Goal: Information Seeking & Learning: Learn about a topic

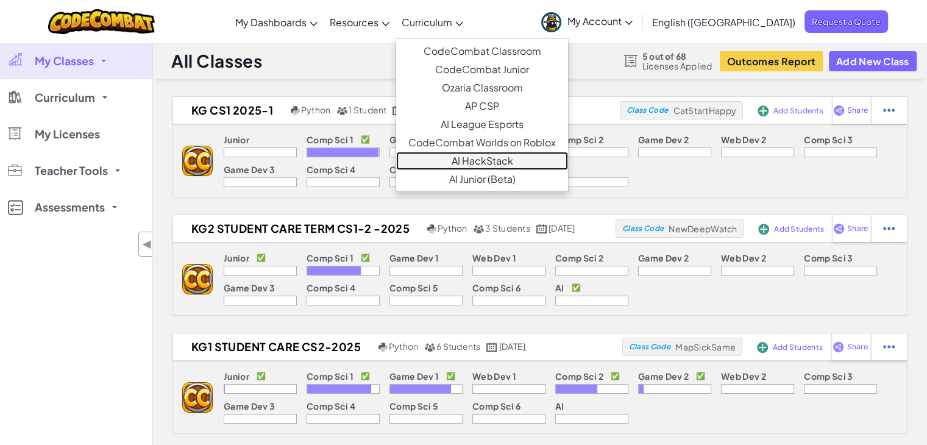
click at [512, 159] on link "AI HackStack" at bounding box center [482, 161] width 172 height 18
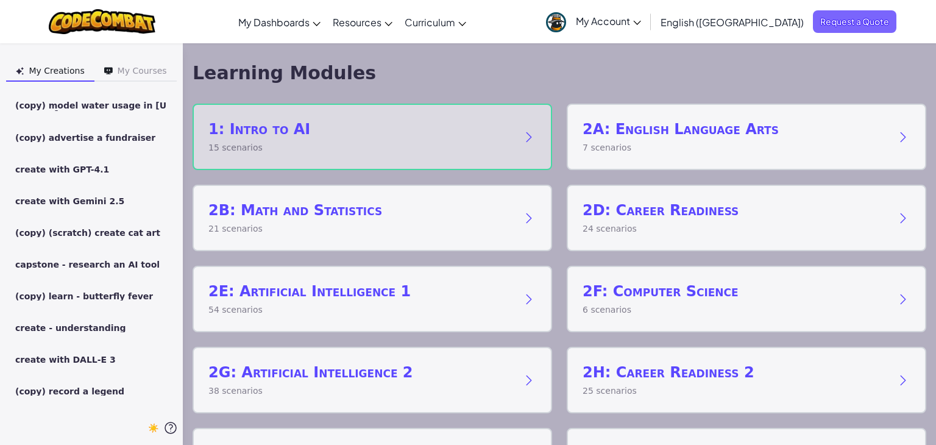
click at [340, 152] on p "15 scenarios" at bounding box center [360, 147] width 304 height 13
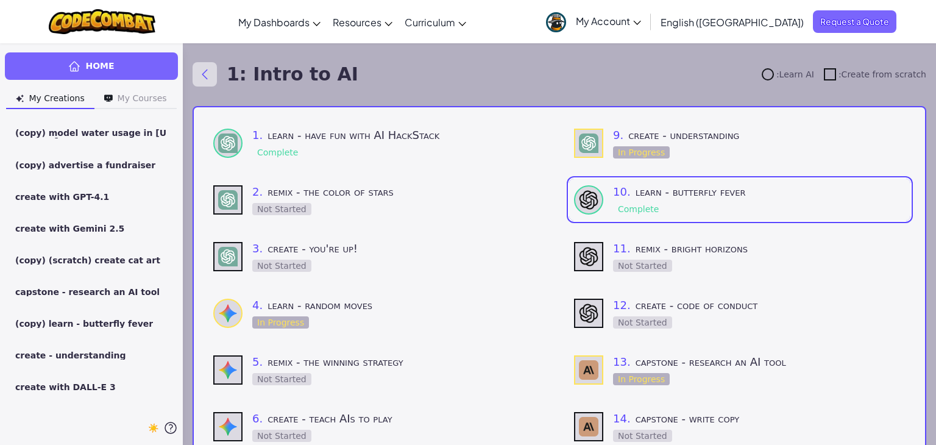
click at [202, 73] on icon "Back to modules" at bounding box center [204, 74] width 15 height 15
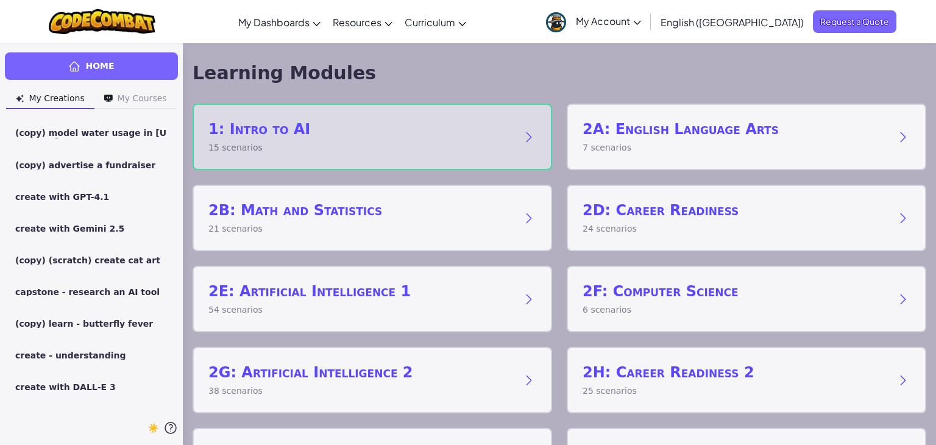
click at [347, 153] on p "15 scenarios" at bounding box center [360, 147] width 304 height 13
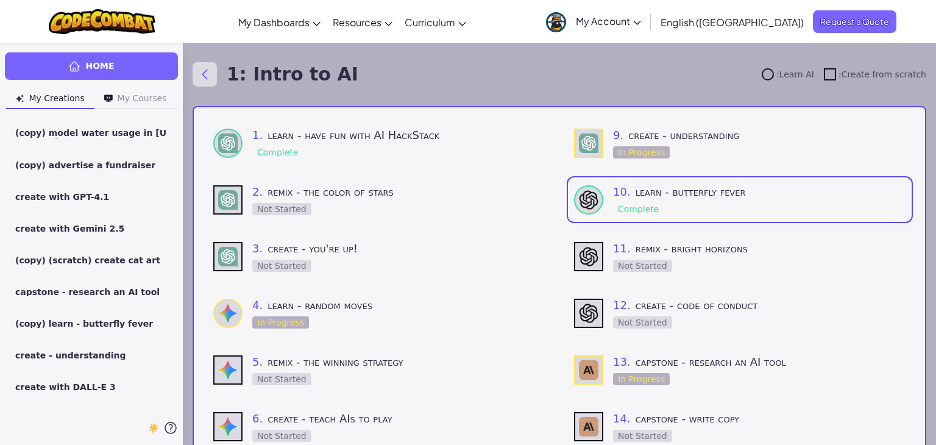
click at [203, 77] on icon "Back to modules" at bounding box center [204, 74] width 15 height 15
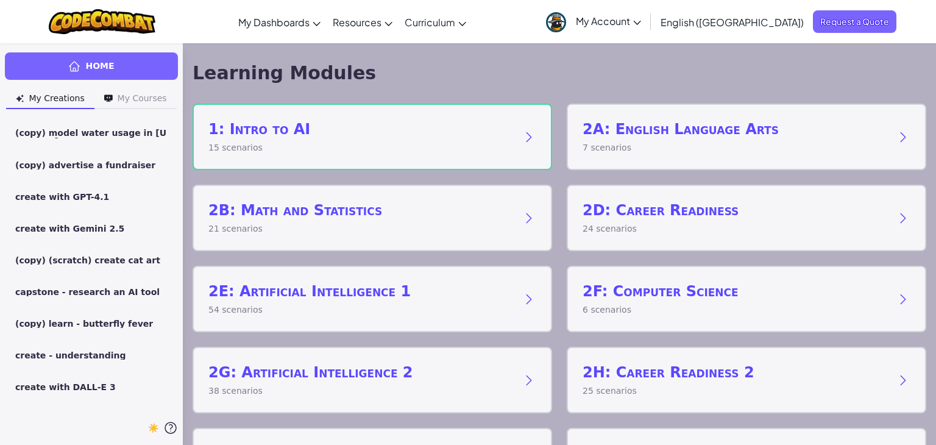
scroll to position [66, 0]
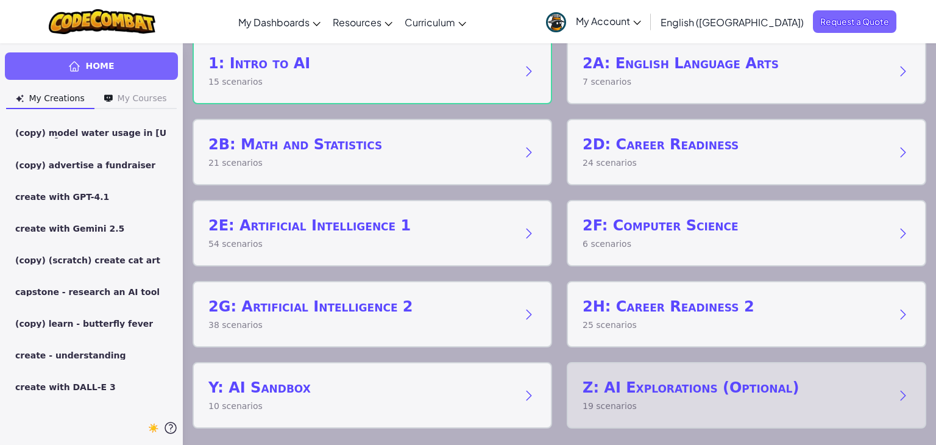
click at [692, 404] on p "19 scenarios" at bounding box center [735, 406] width 304 height 13
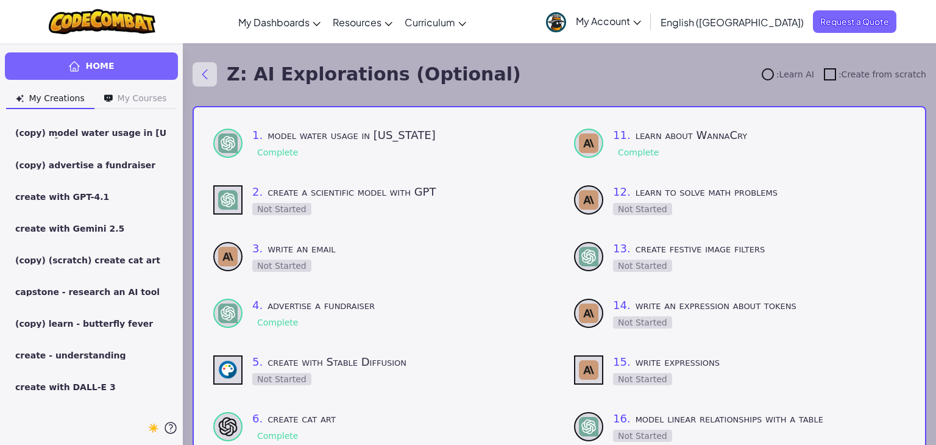
click at [202, 74] on icon "Back to modules" at bounding box center [204, 74] width 15 height 15
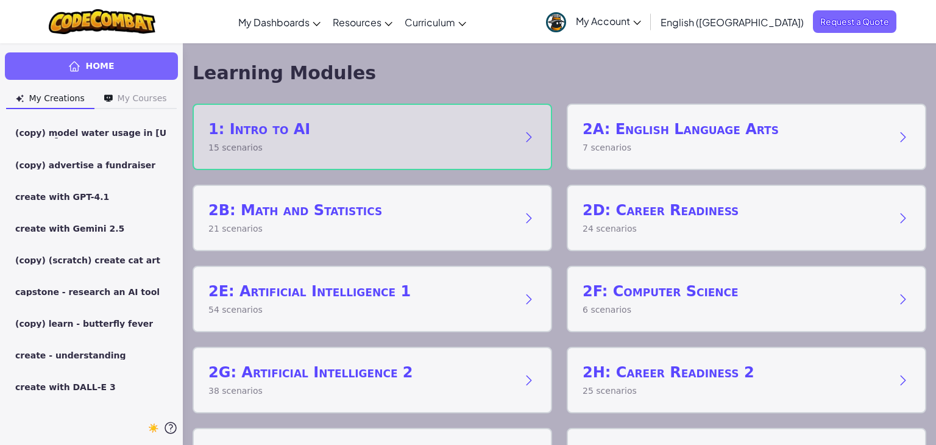
click at [386, 157] on div "1: Intro to AI 15 scenarios" at bounding box center [373, 137] width 360 height 66
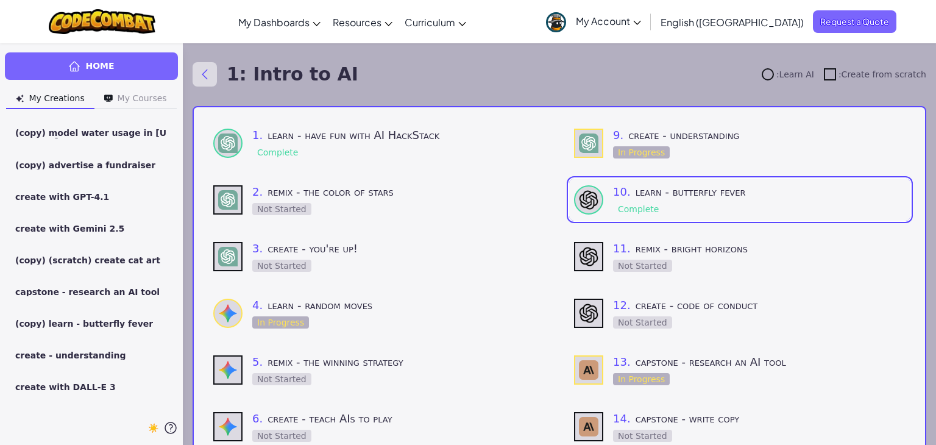
click at [199, 69] on icon "Back to modules" at bounding box center [204, 74] width 15 height 15
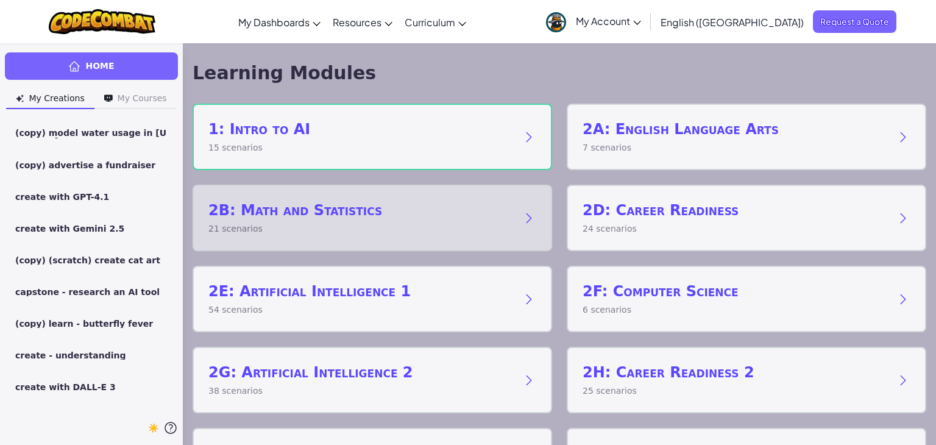
scroll to position [66, 0]
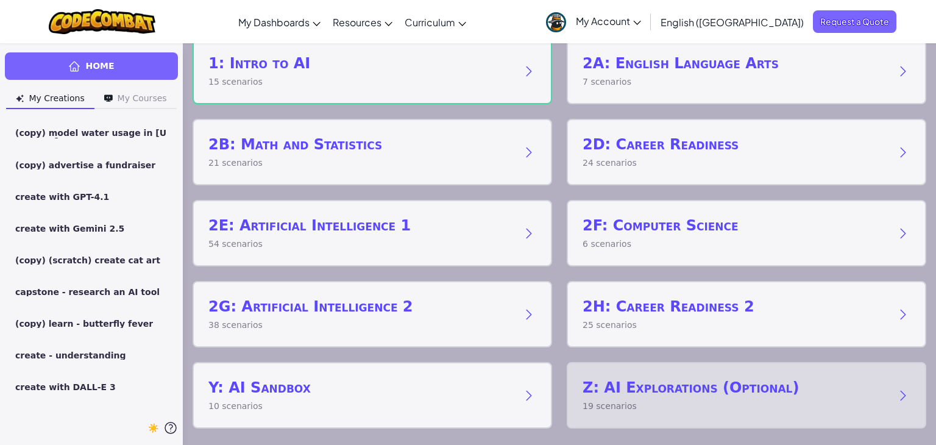
click at [653, 386] on h2 "Z: AI Explorations (Optional)" at bounding box center [735, 388] width 304 height 20
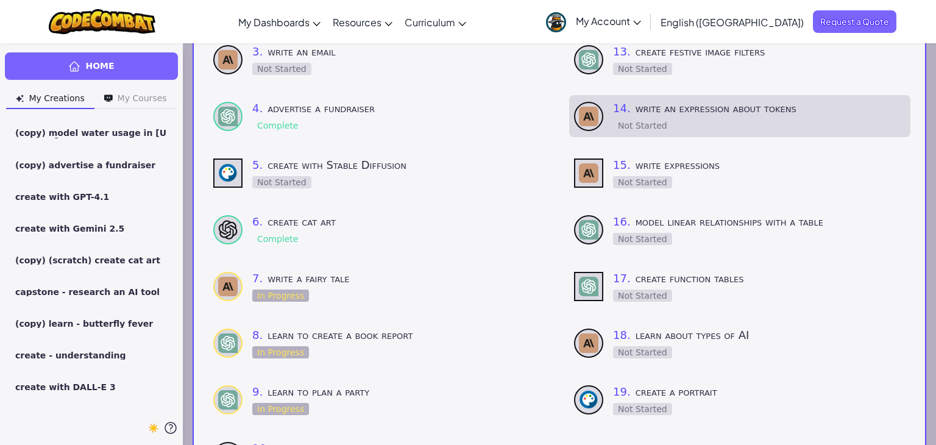
scroll to position [202, 0]
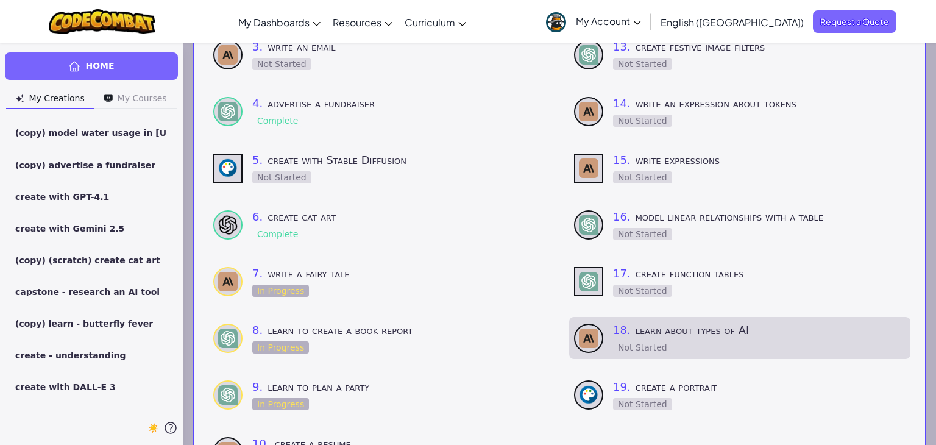
click at [667, 340] on div "18 . learn about types of AI Not Started" at bounding box center [759, 338] width 293 height 32
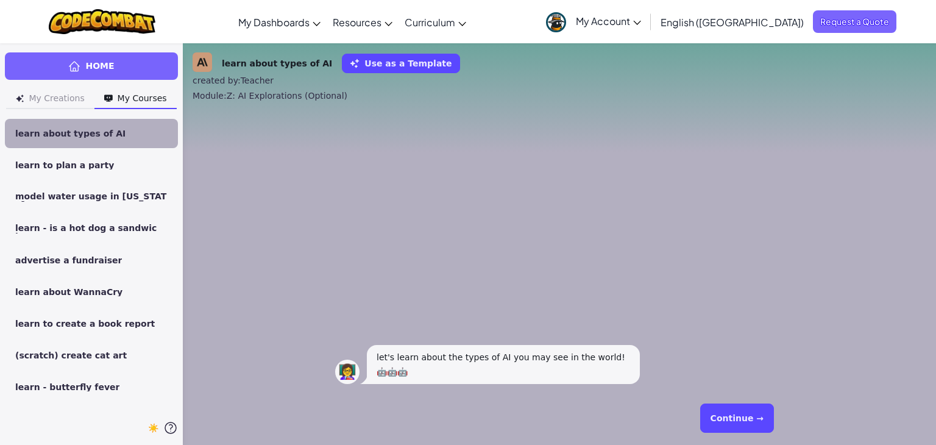
click at [731, 413] on button "Continue →" at bounding box center [737, 418] width 74 height 29
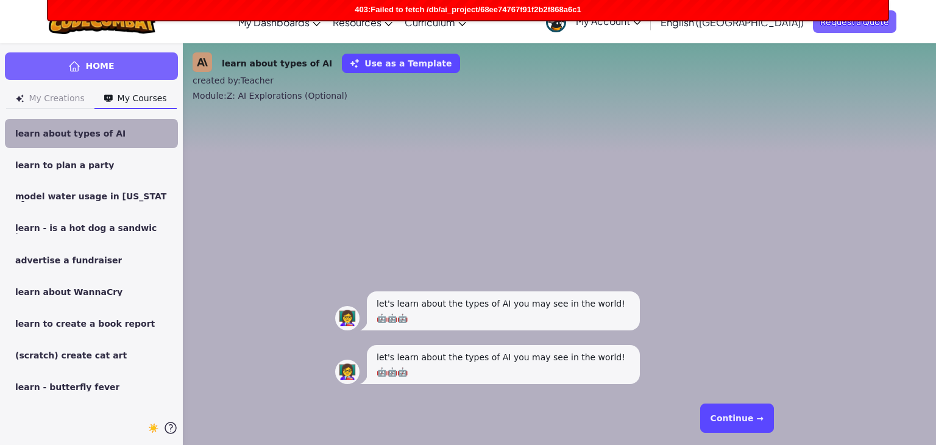
click at [731, 413] on button "Continue →" at bounding box center [737, 418] width 74 height 29
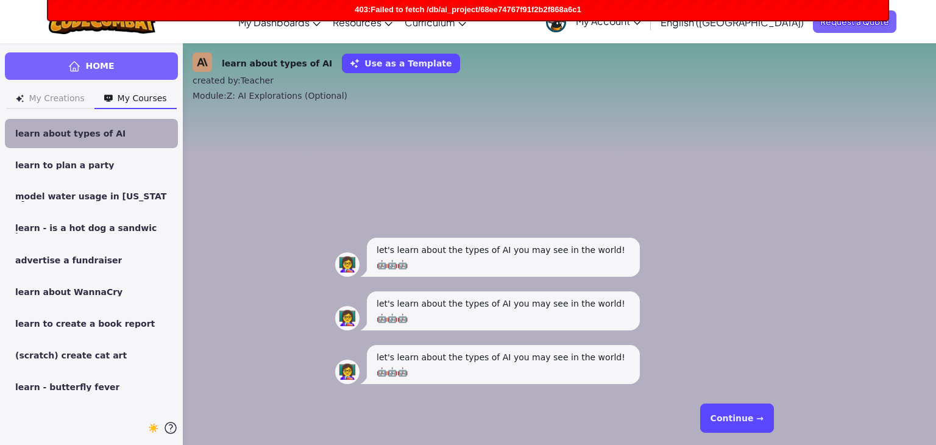
click at [731, 413] on button "Continue →" at bounding box center [737, 418] width 74 height 29
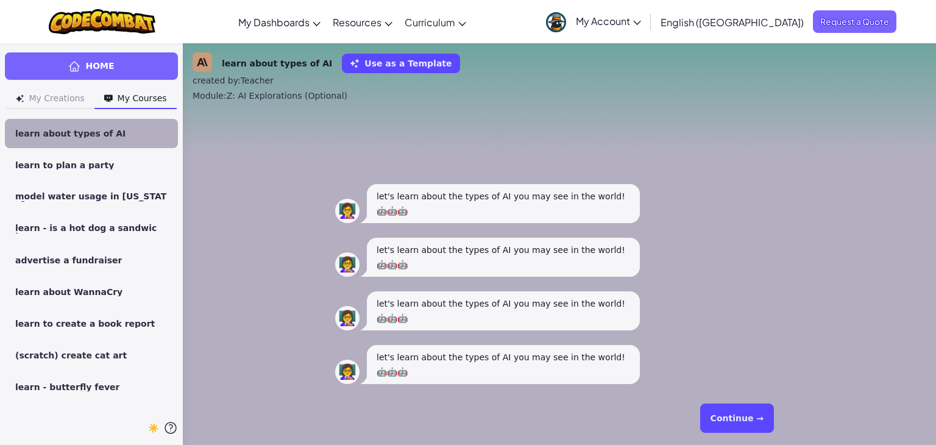
click at [730, 412] on button "Continue →" at bounding box center [737, 418] width 74 height 29
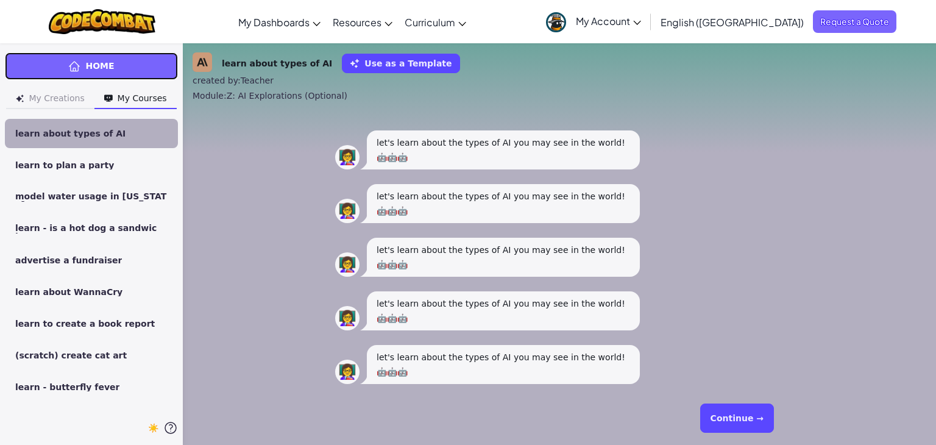
click at [105, 71] on span "Home" at bounding box center [99, 66] width 29 height 13
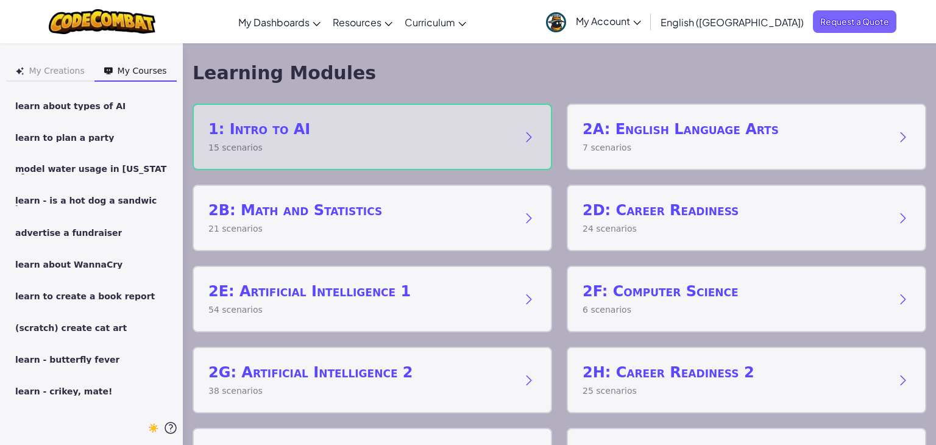
click at [280, 141] on p "15 scenarios" at bounding box center [360, 147] width 304 height 13
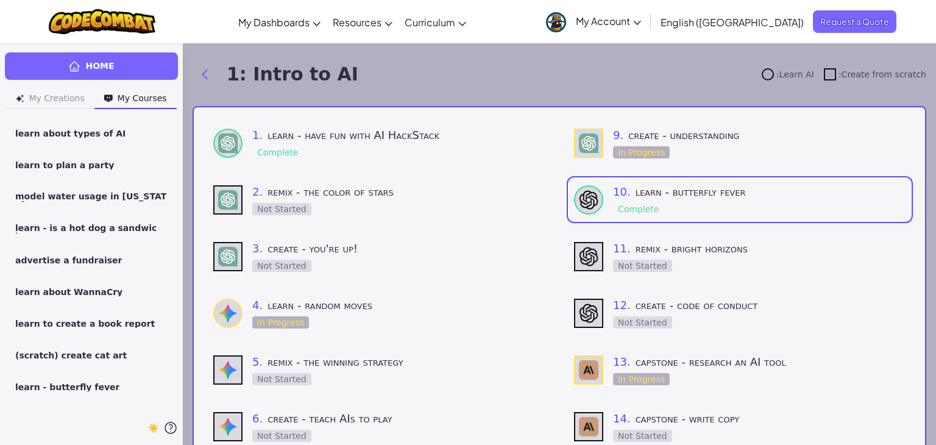
click at [280, 141] on h3 "1 . learn - have fun with AI HackStack" at bounding box center [398, 135] width 293 height 17
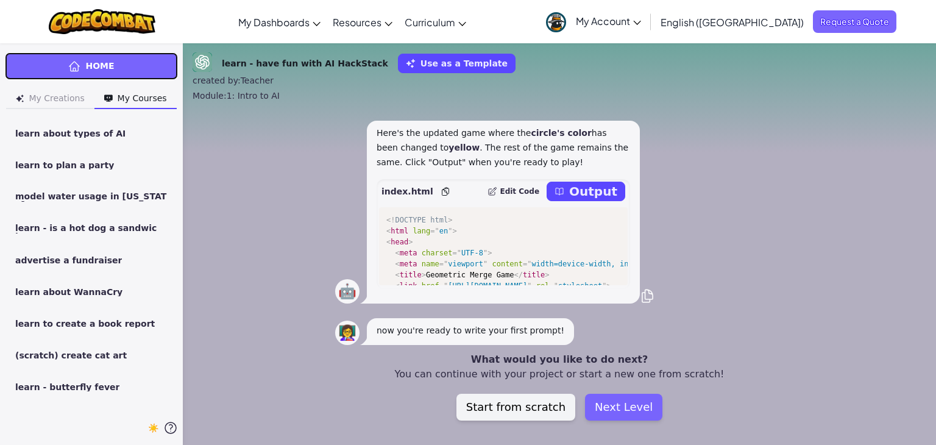
click at [96, 65] on span "Home" at bounding box center [99, 66] width 29 height 13
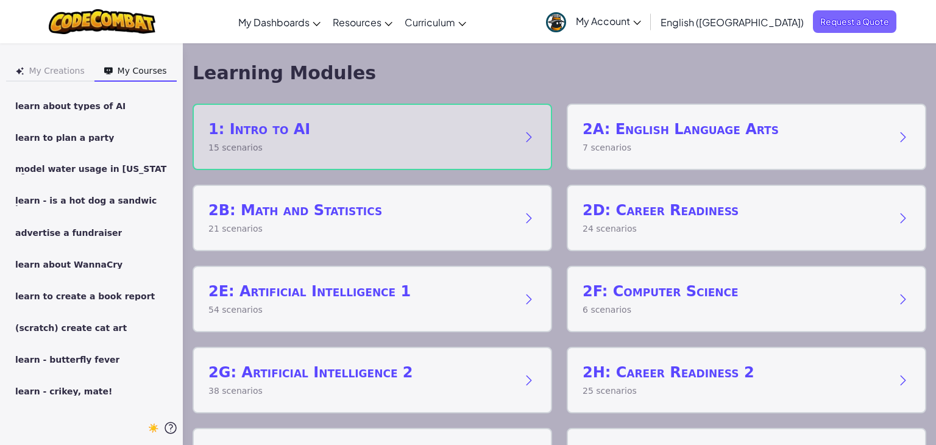
click at [310, 129] on h2 "1: Intro to AI" at bounding box center [360, 129] width 304 height 20
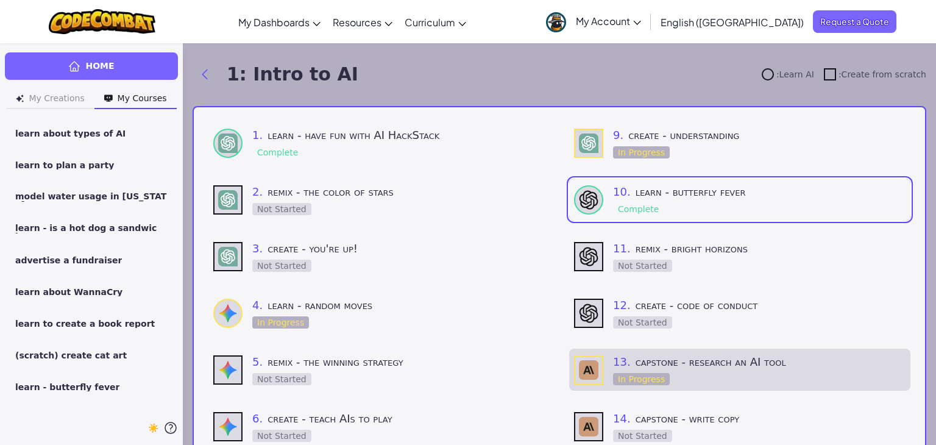
click at [717, 367] on h3 "13 . capstone - research an AI tool" at bounding box center [759, 362] width 293 height 17
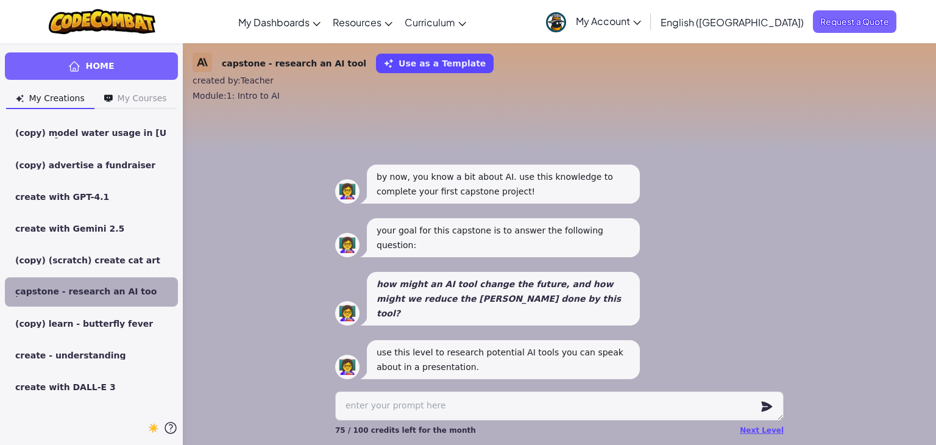
click at [561, 405] on textarea at bounding box center [559, 405] width 449 height 29
type textarea "x"
type textarea "h"
type textarea "x"
type textarea "ho"
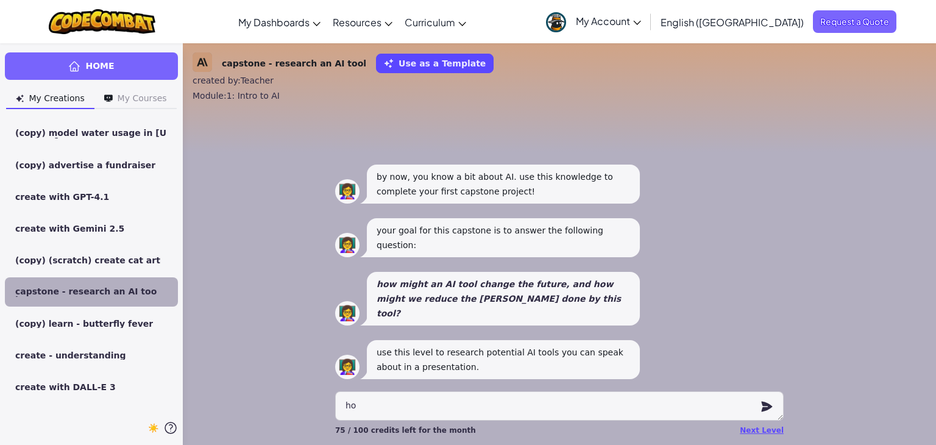
type textarea "x"
type textarea "how"
type textarea "x"
type textarea "how"
type textarea "x"
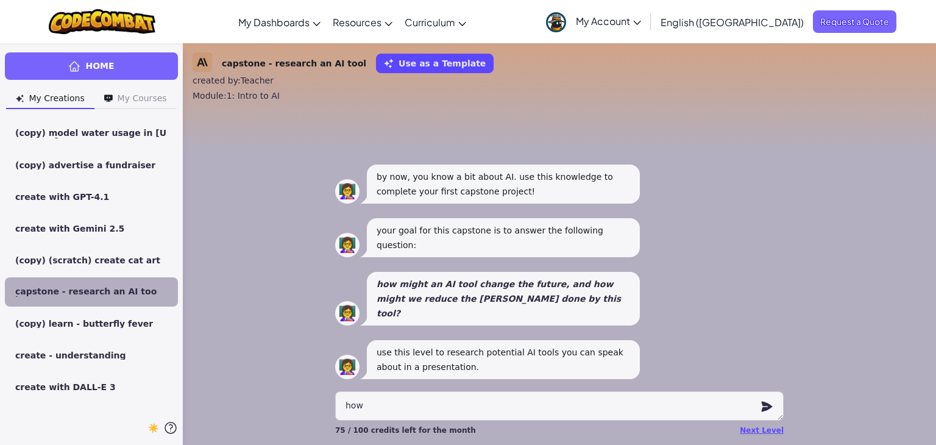
type textarea "how u"
type textarea "x"
type textarea "how us"
type textarea "x"
type textarea "how use"
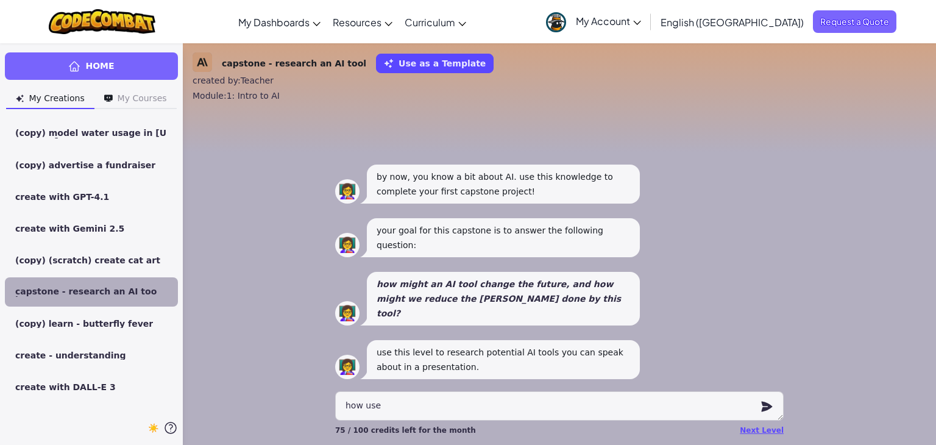
type textarea "x"
type textarea "how usef"
type textarea "x"
type textarea "how usefu"
type textarea "x"
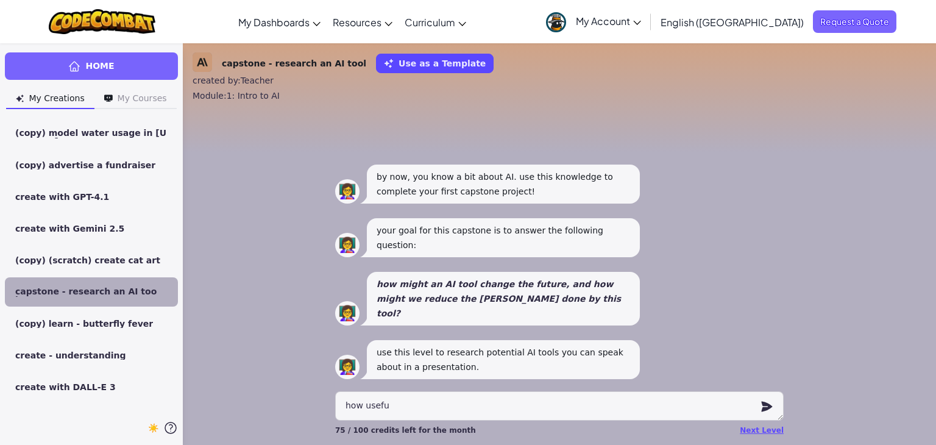
type textarea "how useful"
type textarea "x"
type textarea "how useful"
type textarea "x"
type textarea "how useful i"
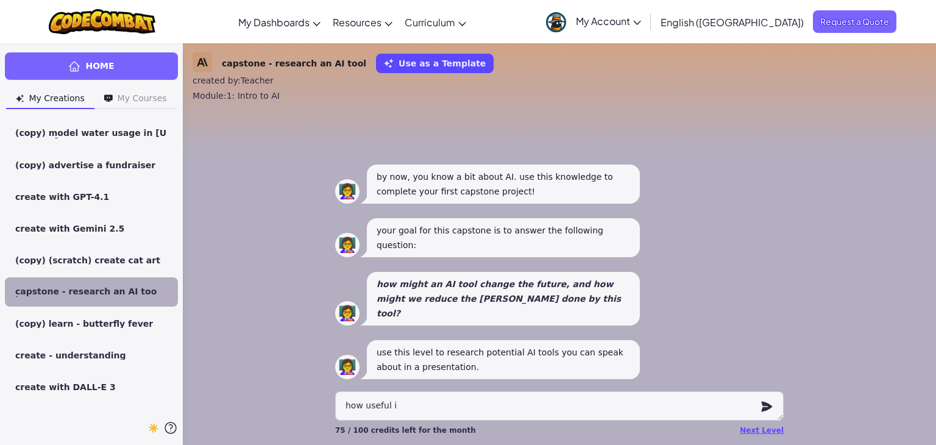
type textarea "x"
type textarea "how useful is"
type textarea "x"
type textarea "how useful is"
type textarea "x"
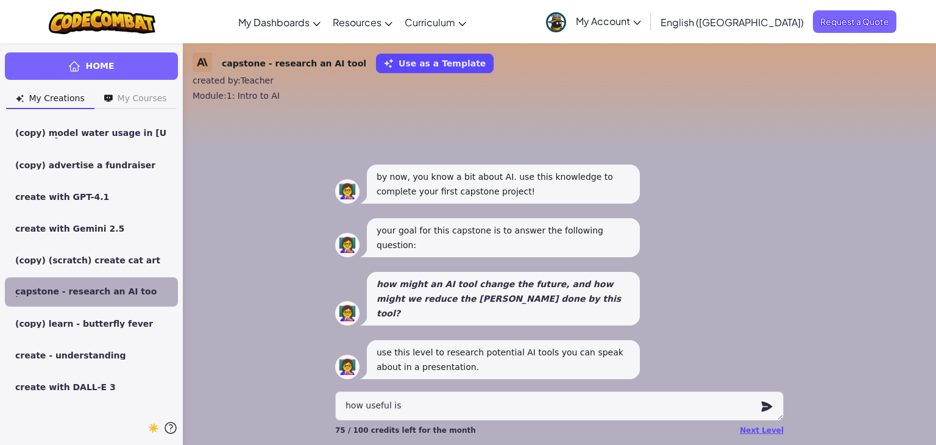
type textarea "how useful is"
type textarea "x"
type textarea "how useful i"
type textarea "x"
type textarea "how useful"
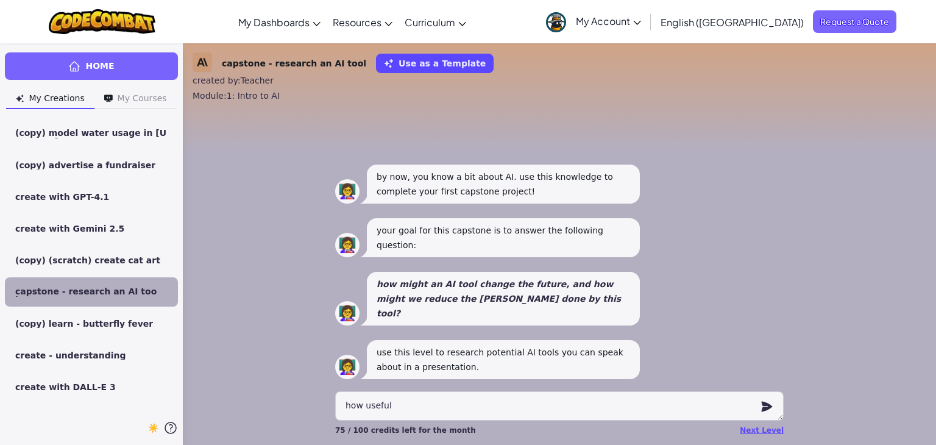
type textarea "x"
type textarea "how useful"
type textarea "x"
type textarea "how usefu"
type textarea "x"
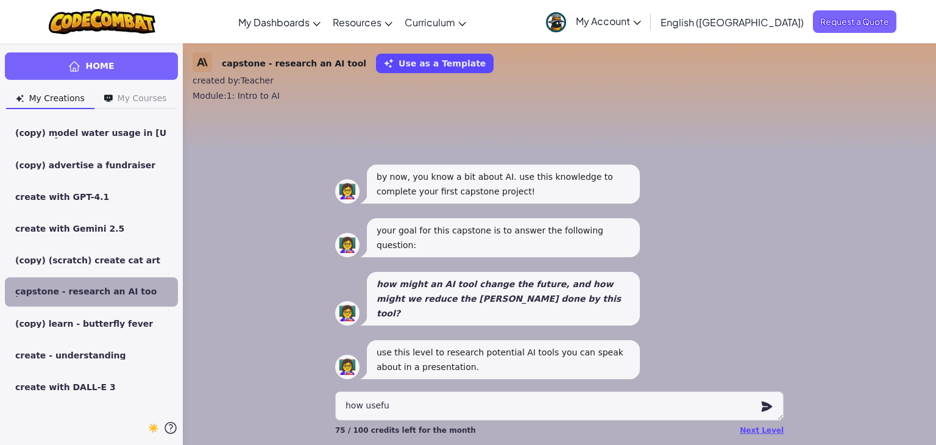
type textarea "how usef"
type textarea "x"
type textarea "how use"
type textarea "x"
type textarea "how us"
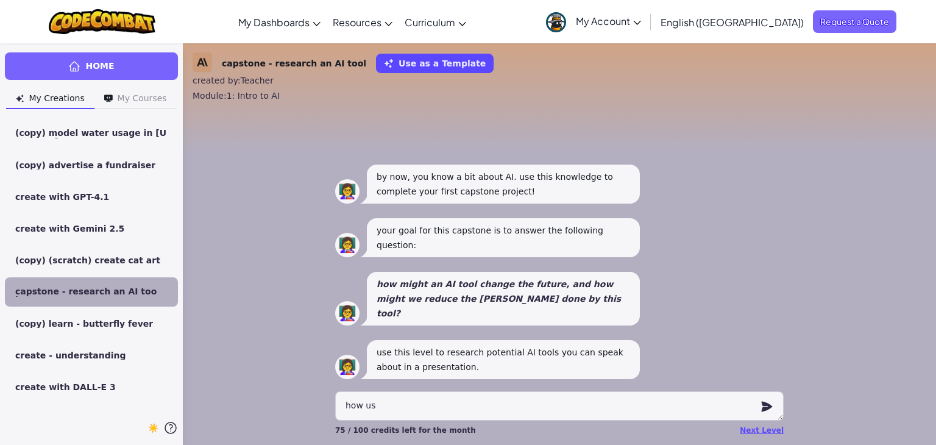
type textarea "x"
type textarea "how u"
type textarea "x"
type textarea "how"
type textarea "x"
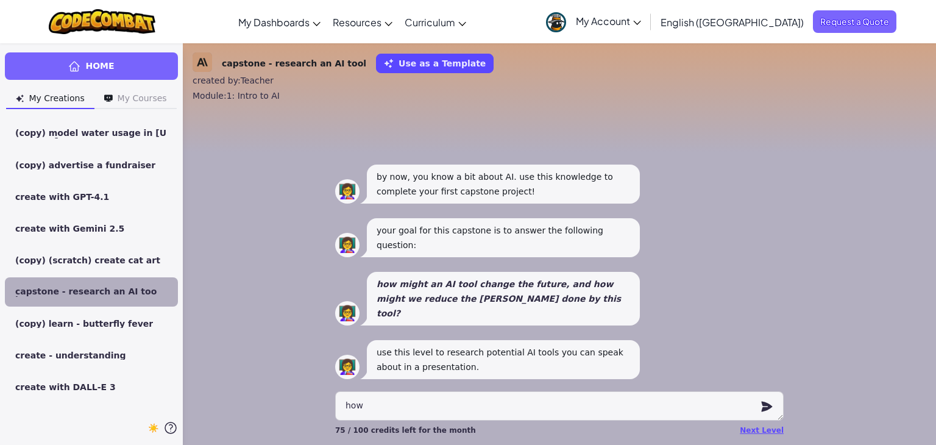
type textarea "how"
type textarea "x"
type textarea "ho"
type textarea "x"
type textarea "h"
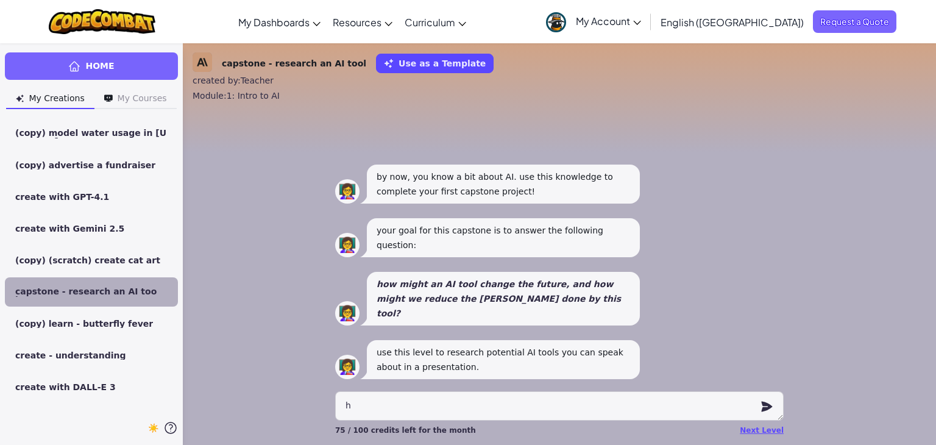
type textarea "x"
type textarea "w"
type textarea "x"
type textarea "wh"
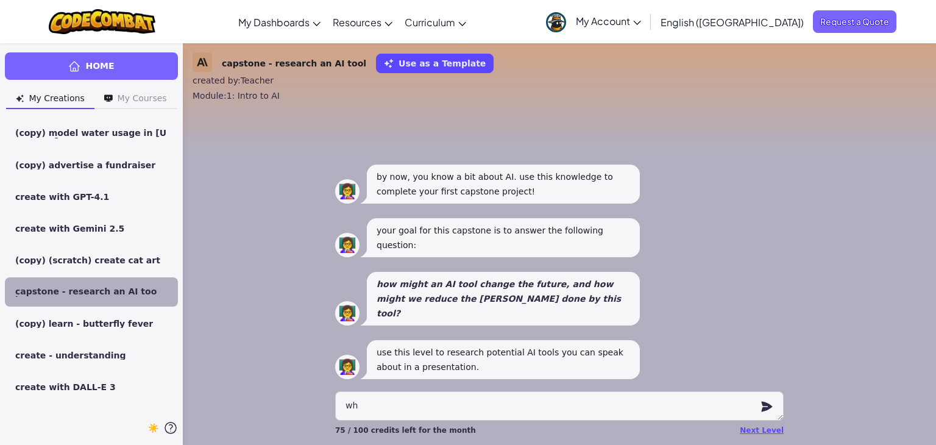
type textarea "x"
type textarea "whi"
type textarea "x"
type textarea "whic"
type textarea "x"
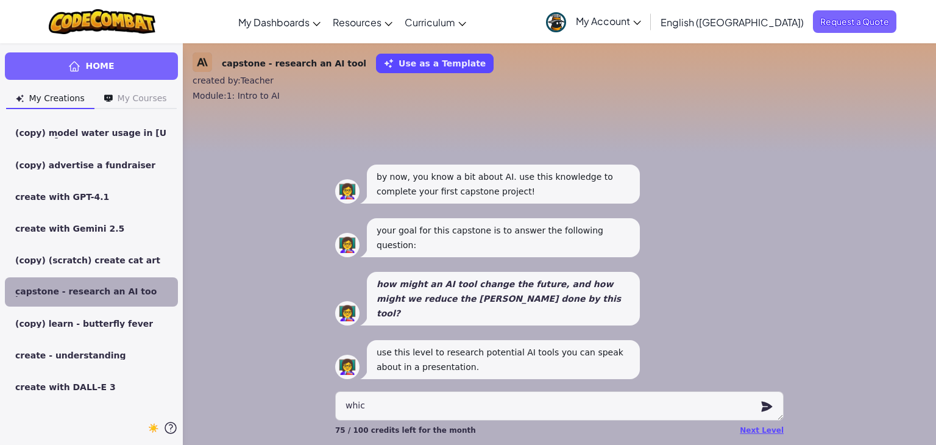
type textarea "which"
type textarea "x"
type textarea "which"
type textarea "x"
type textarea "which a"
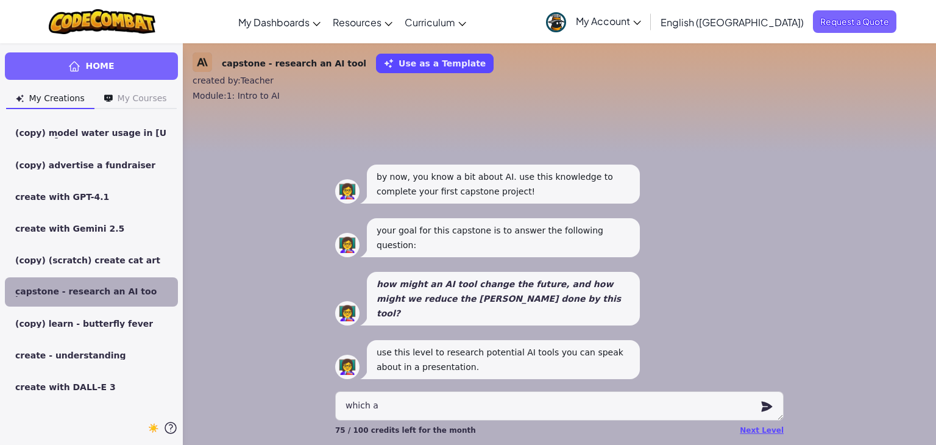
type textarea "x"
type textarea "which ai"
type textarea "x"
type textarea "which ai"
type textarea "x"
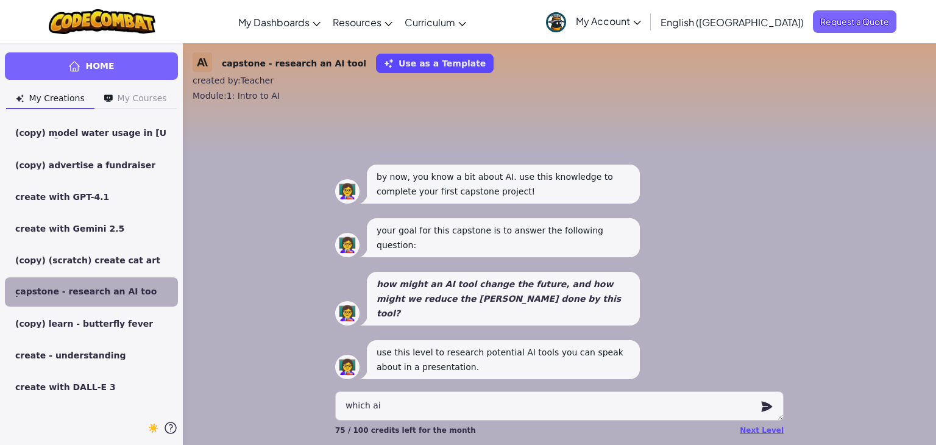
type textarea "which ai t"
type textarea "x"
type textarea "which ai to"
type textarea "x"
type textarea "which ai too"
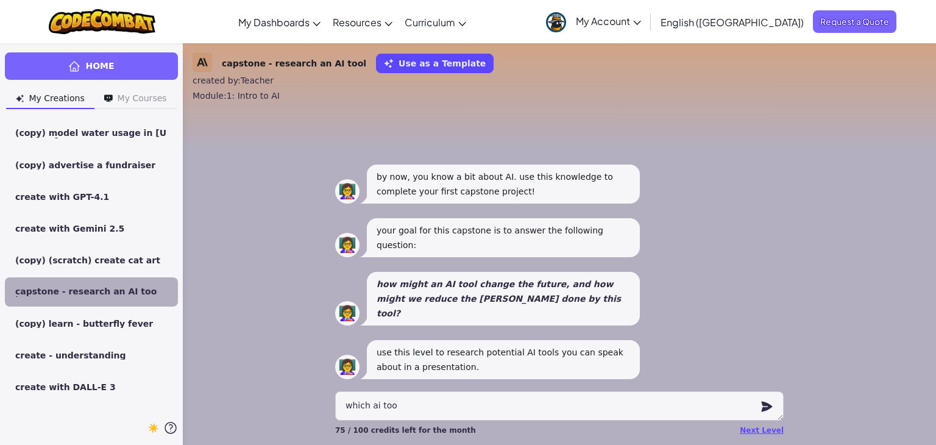
type textarea "x"
type textarea "which ai tool"
type textarea "x"
type textarea "which ai tool"
type textarea "x"
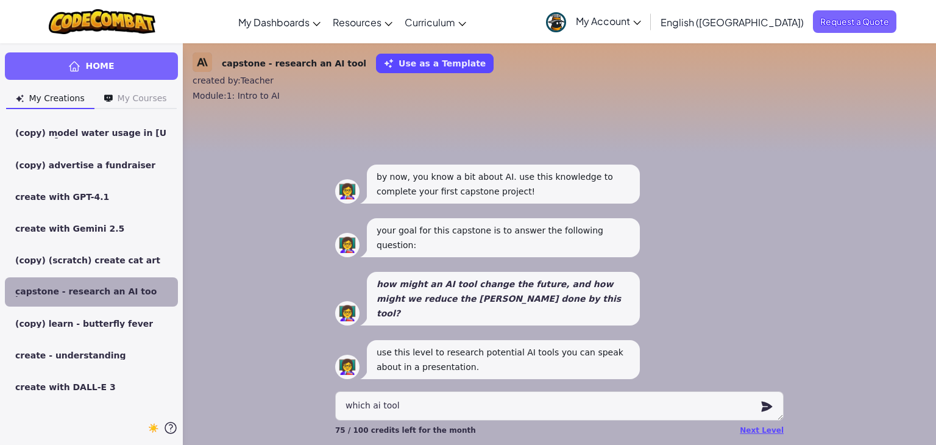
type textarea "which ai tool i"
type textarea "x"
type textarea "which ai tool is"
type textarea "x"
type textarea "which ai tool is"
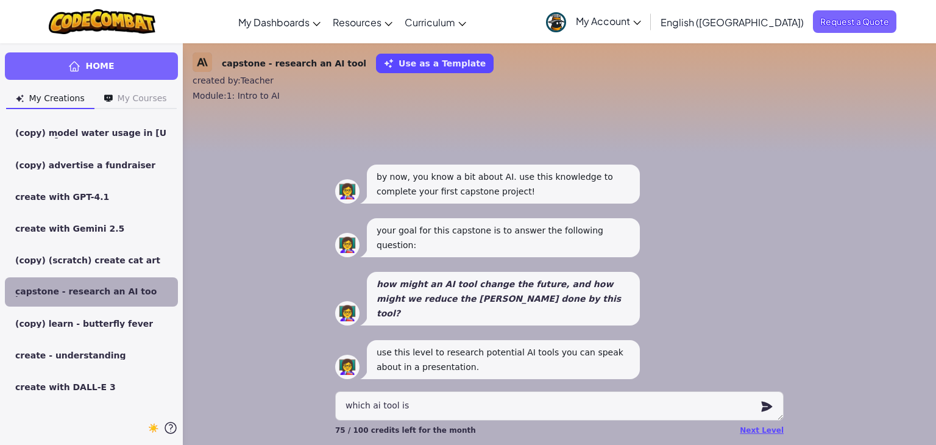
type textarea "x"
type textarea "which ai tool is t"
type textarea "x"
type textarea "which ai tool is th"
type textarea "x"
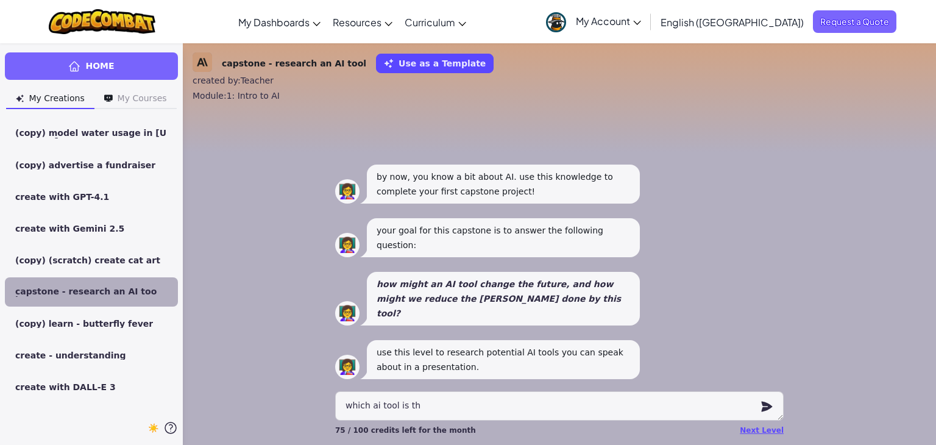
type textarea "which ai tool is the"
type textarea "x"
type textarea "which ai tool is the"
type textarea "x"
type textarea "which ai tool is the m"
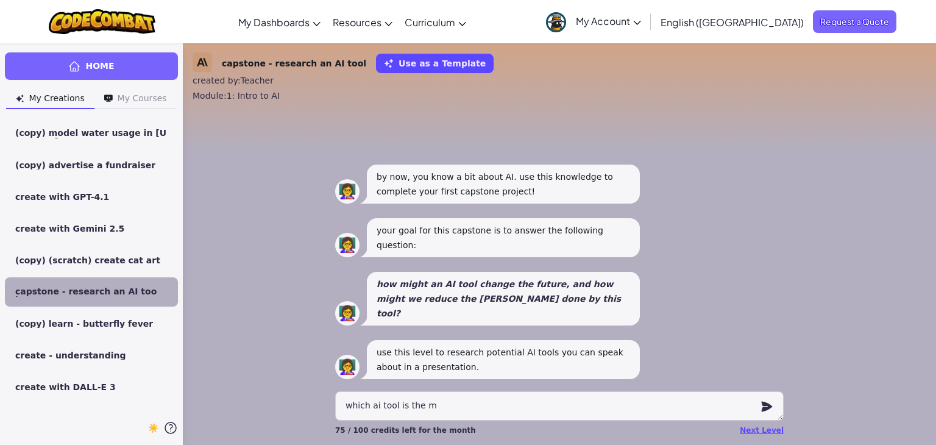
type textarea "x"
type textarea "which ai tool is the mo"
type textarea "x"
type textarea "which ai tool is the mor"
type textarea "x"
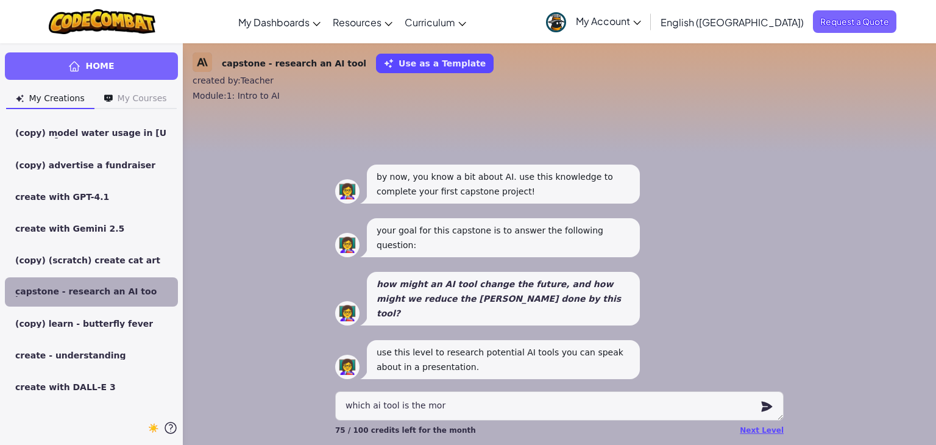
type textarea "which ai tool is the more"
type textarea "x"
type textarea "which ai tool is the more"
type textarea "x"
type textarea "which ai tool is the more u"
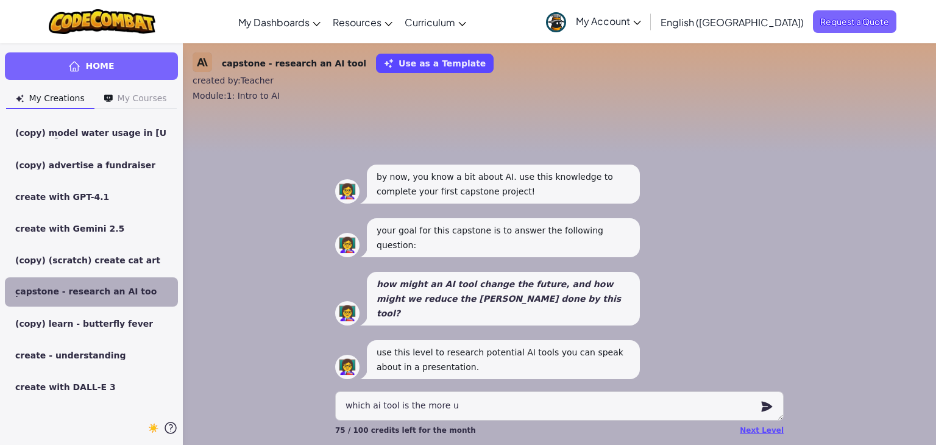
type textarea "x"
type textarea "which ai tool is the more us"
type textarea "x"
type textarea "which ai tool is the more use"
type textarea "x"
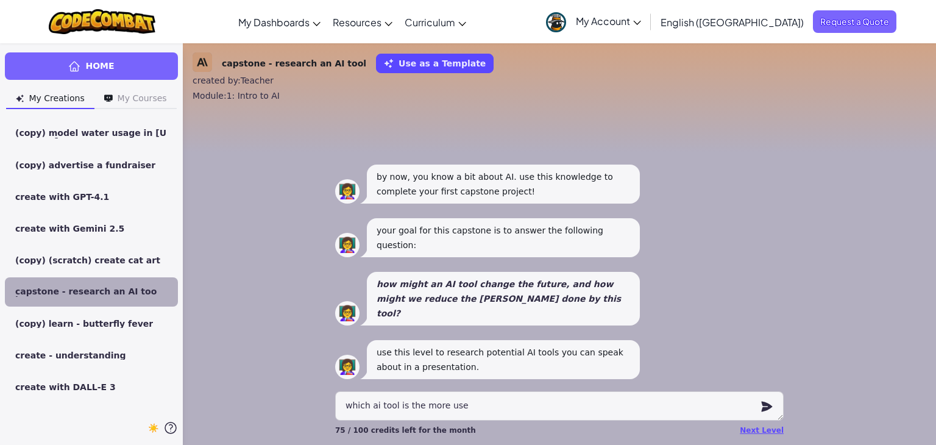
type textarea "which ai tool is the more usef"
type textarea "x"
type textarea "which ai tool is the more usefu"
type textarea "x"
type textarea "which ai tool is the more useful"
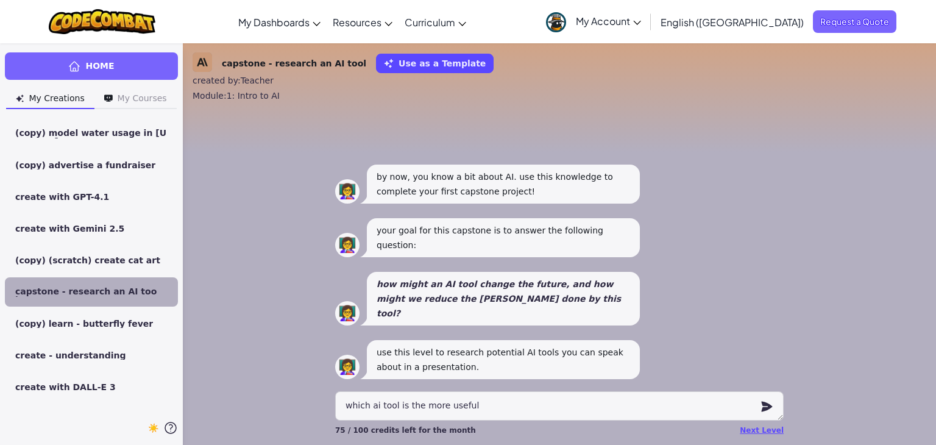
type textarea "x"
type textarea "which ai tool is the more useful?"
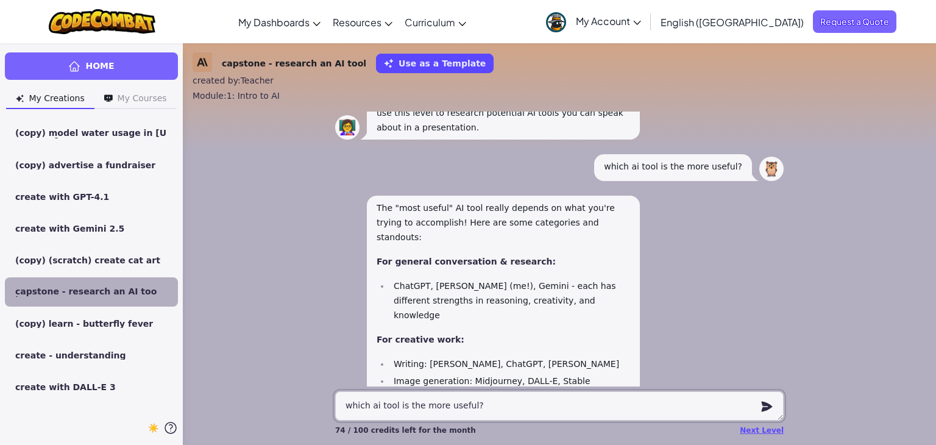
scroll to position [-397, 0]
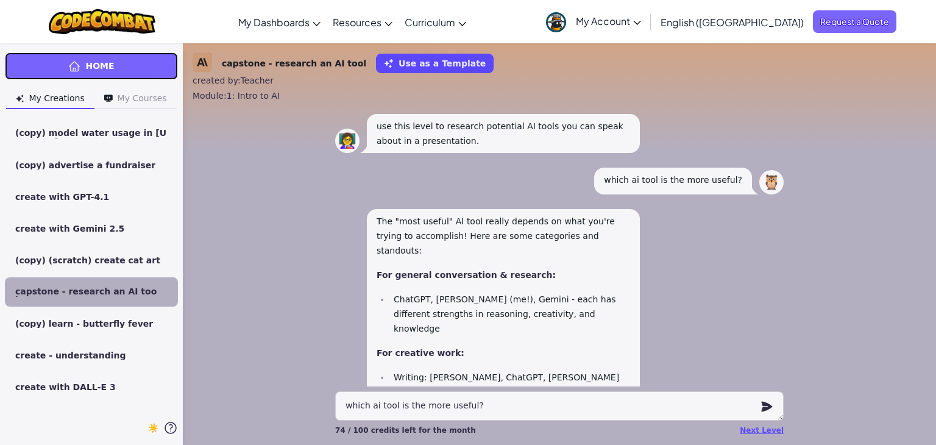
click at [137, 69] on link "Home" at bounding box center [91, 65] width 173 height 27
type textarea "x"
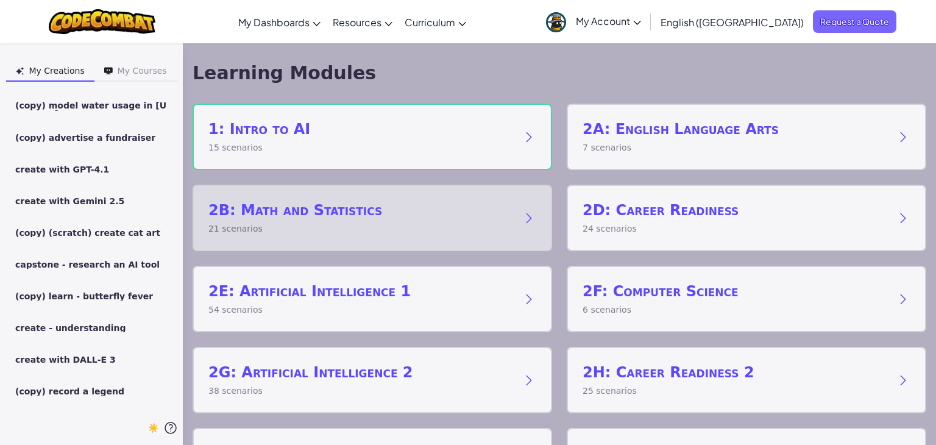
scroll to position [66, 0]
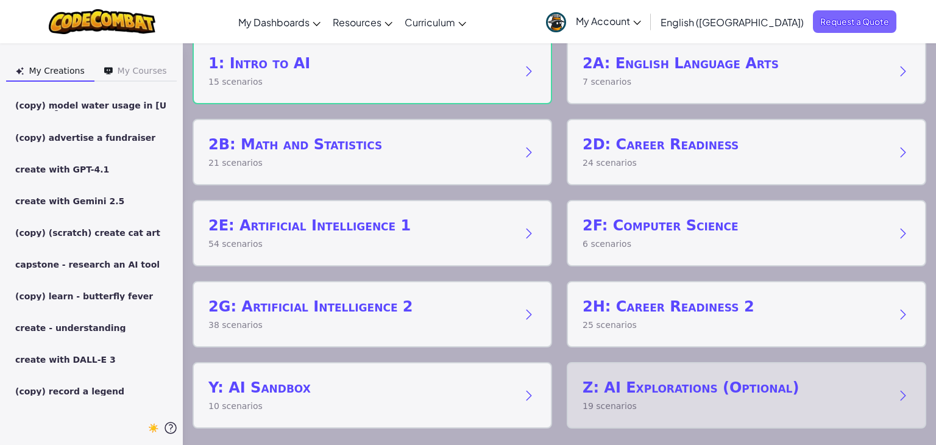
click at [680, 391] on h2 "Z: AI Explorations (Optional)" at bounding box center [735, 388] width 304 height 20
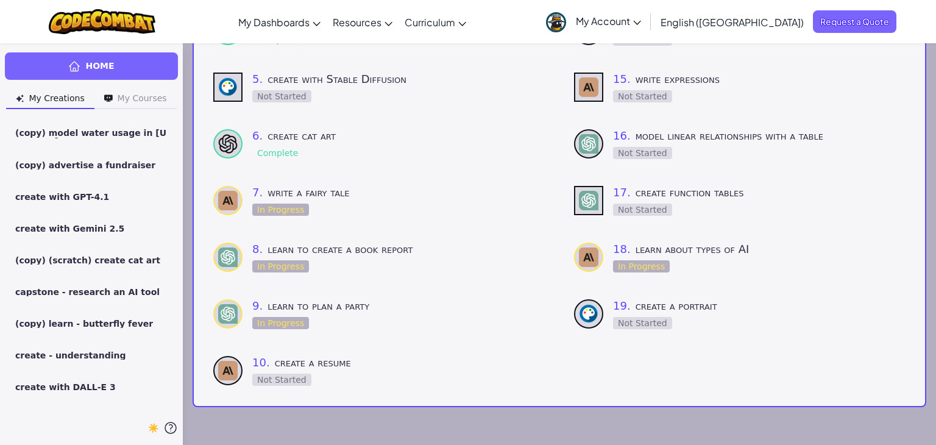
scroll to position [283, 0]
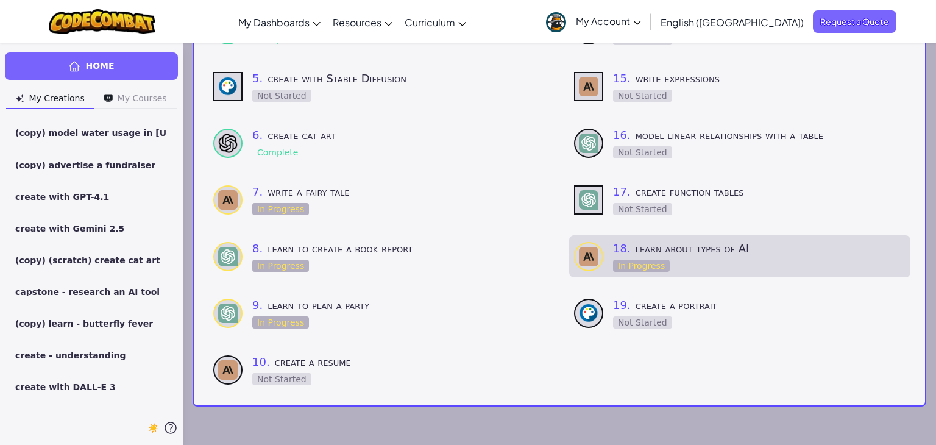
click at [680, 256] on h3 "18 . learn about types of AI" at bounding box center [759, 248] width 293 height 17
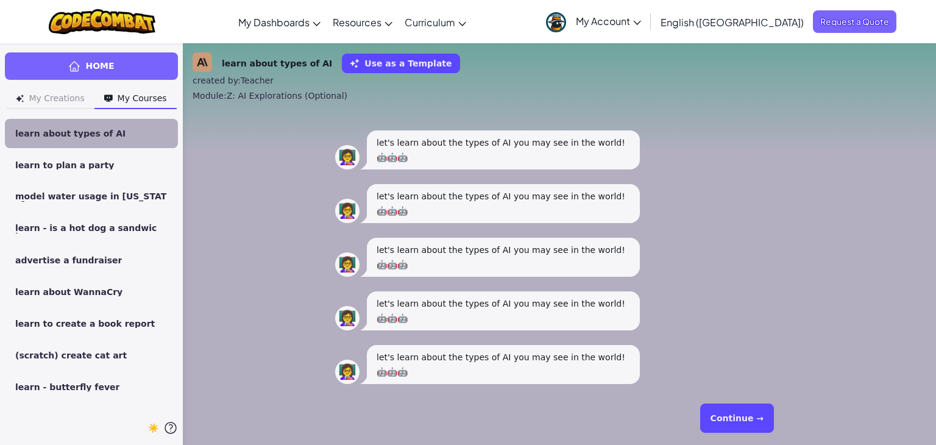
click at [739, 420] on button "Continue →" at bounding box center [737, 418] width 74 height 29
